Goal: Check status: Check status

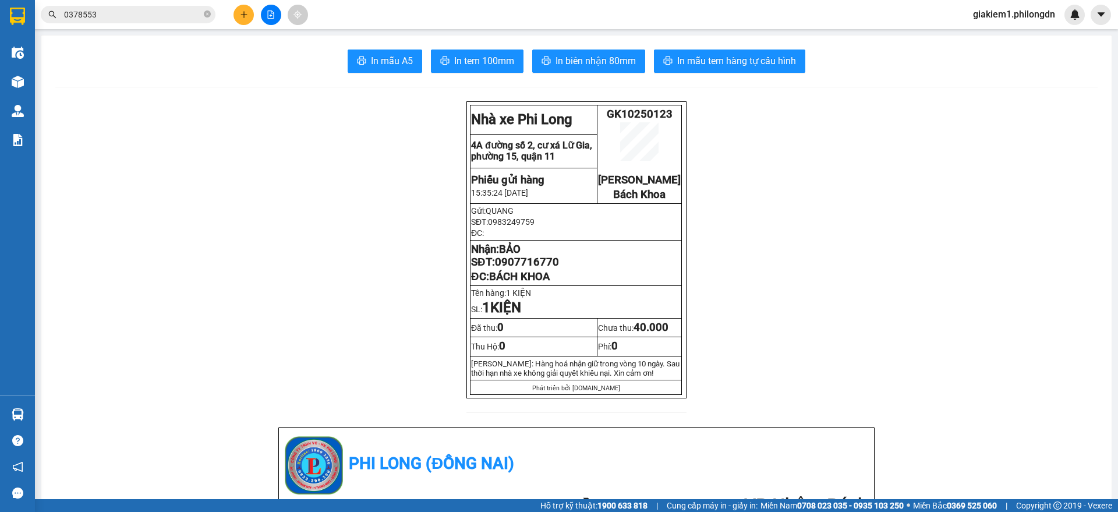
click at [184, 20] on input "0378553" at bounding box center [132, 14] width 137 height 13
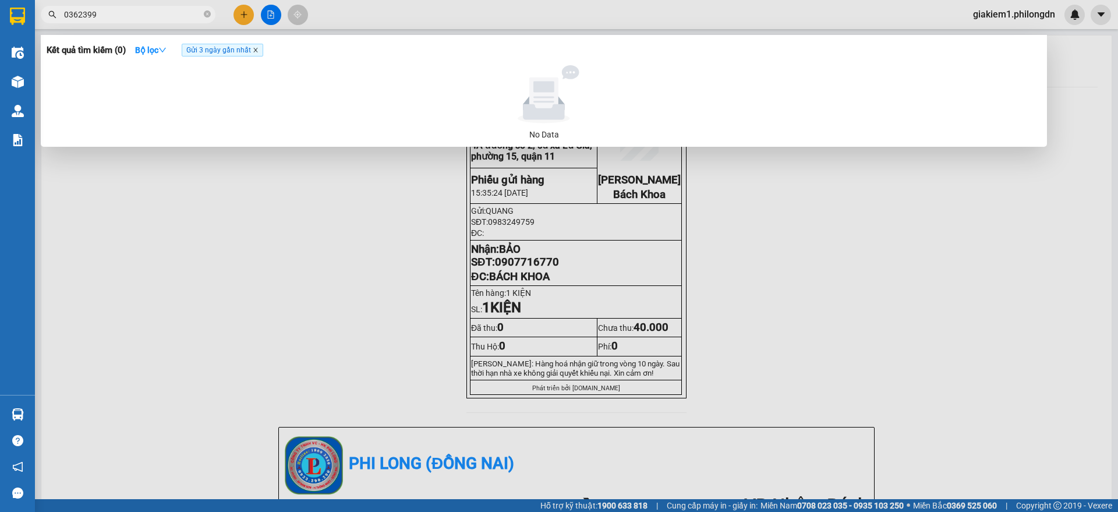
click at [257, 50] on icon "close" at bounding box center [255, 50] width 4 height 4
click at [158, 13] on input "0362399" at bounding box center [132, 14] width 137 height 13
type input "0362399166"
click at [547, 92] on icon at bounding box center [543, 96] width 29 height 39
click at [389, 111] on div at bounding box center [543, 94] width 985 height 58
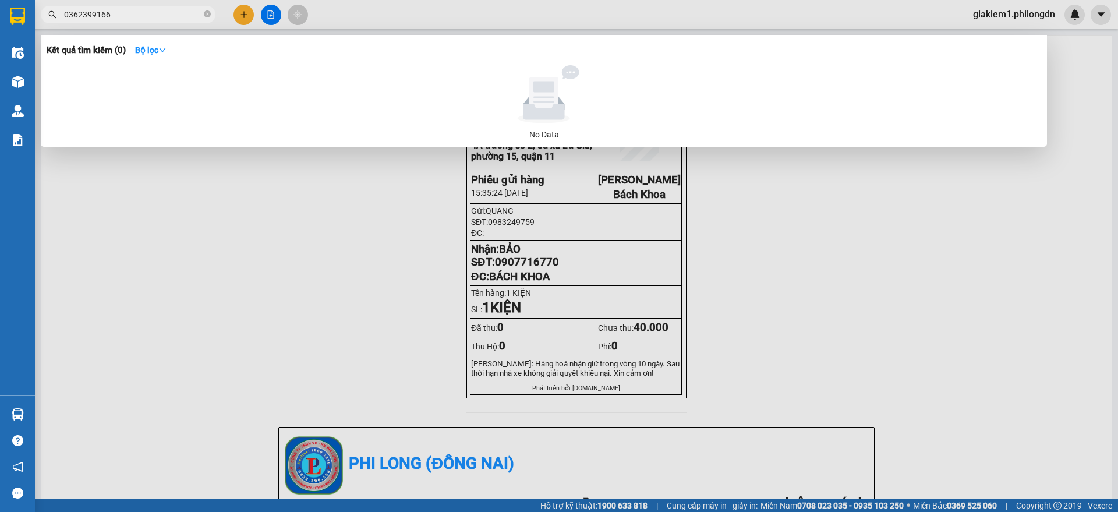
click at [147, 9] on input "0362399166" at bounding box center [132, 14] width 137 height 13
